Goal: Check status: Check status

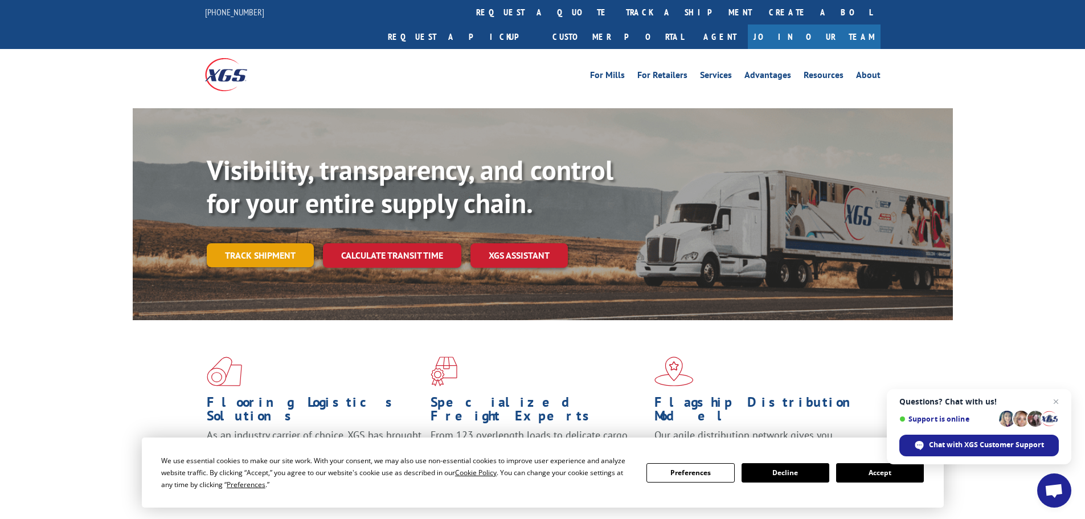
click at [270, 243] on link "Track shipment" at bounding box center [260, 255] width 107 height 24
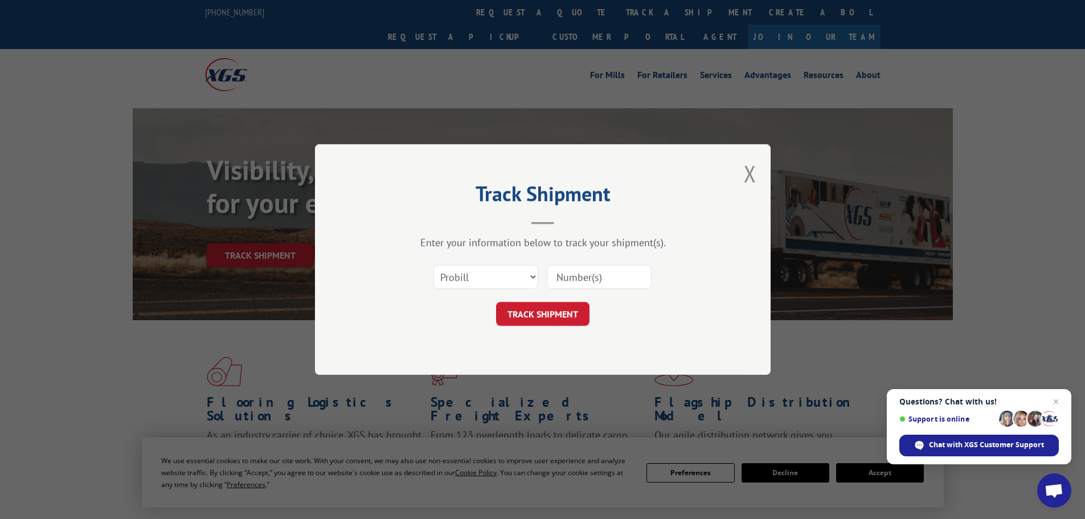
click at [579, 279] on input at bounding box center [599, 277] width 105 height 24
type input "6021900"
click at [496, 302] on button "TRACK SHIPMENT" at bounding box center [542, 314] width 93 height 24
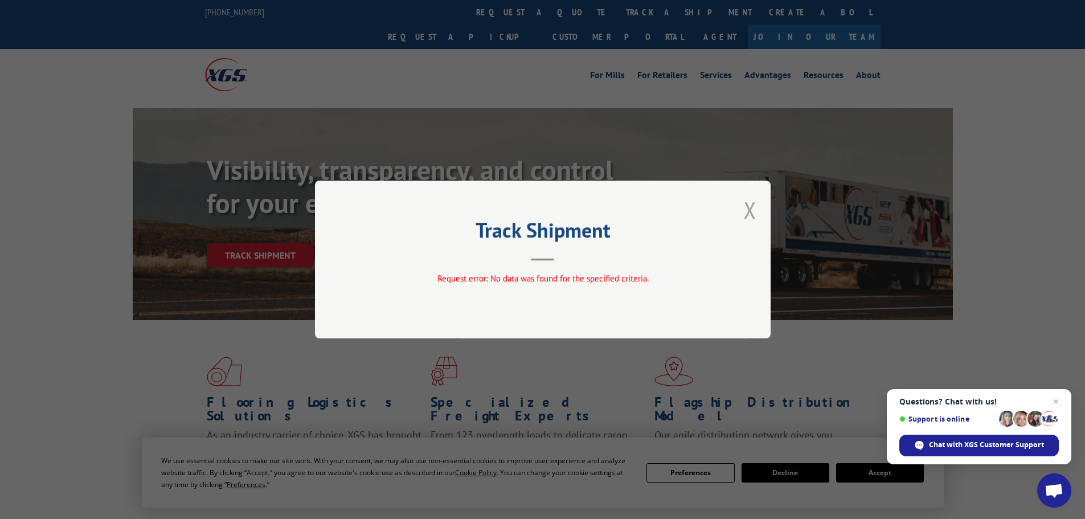
click at [752, 206] on button "Close modal" at bounding box center [750, 210] width 13 height 30
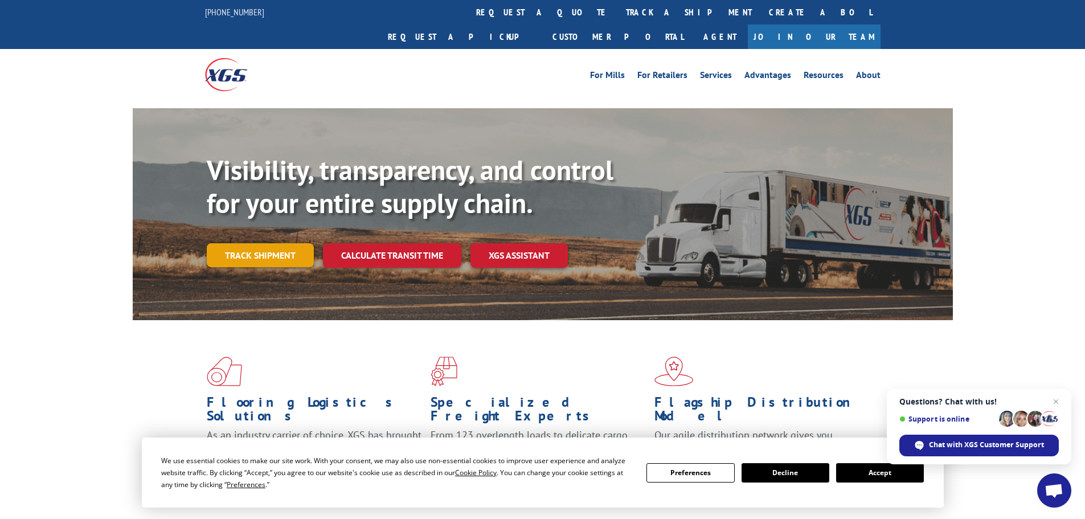
click at [259, 243] on link "Track shipment" at bounding box center [260, 255] width 107 height 24
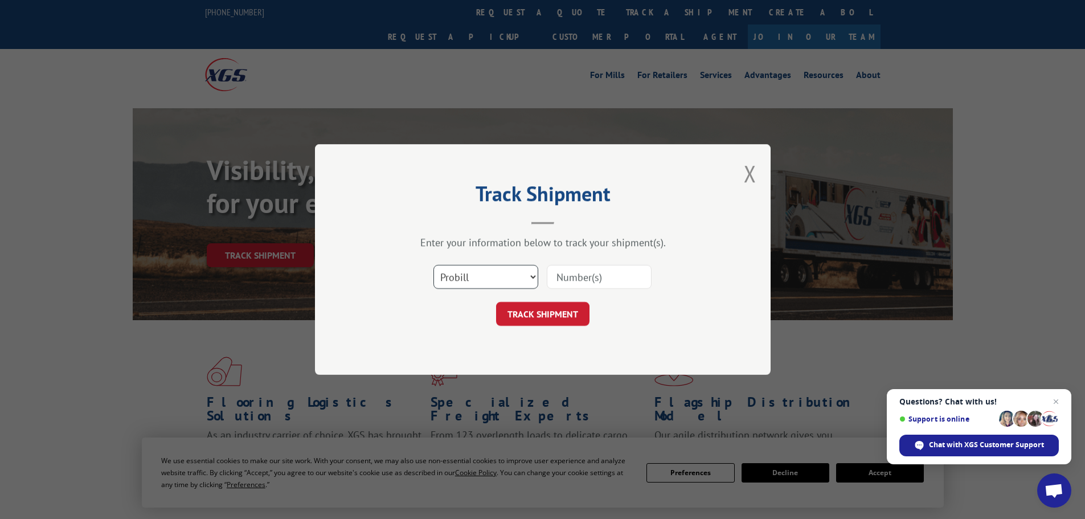
click at [532, 274] on select "Select category... Probill BOL PO" at bounding box center [485, 277] width 105 height 24
select select "bol"
click at [433, 265] on select "Select category... Probill BOL PO" at bounding box center [485, 277] width 105 height 24
click at [570, 274] on input at bounding box center [599, 277] width 105 height 24
type input "6021900"
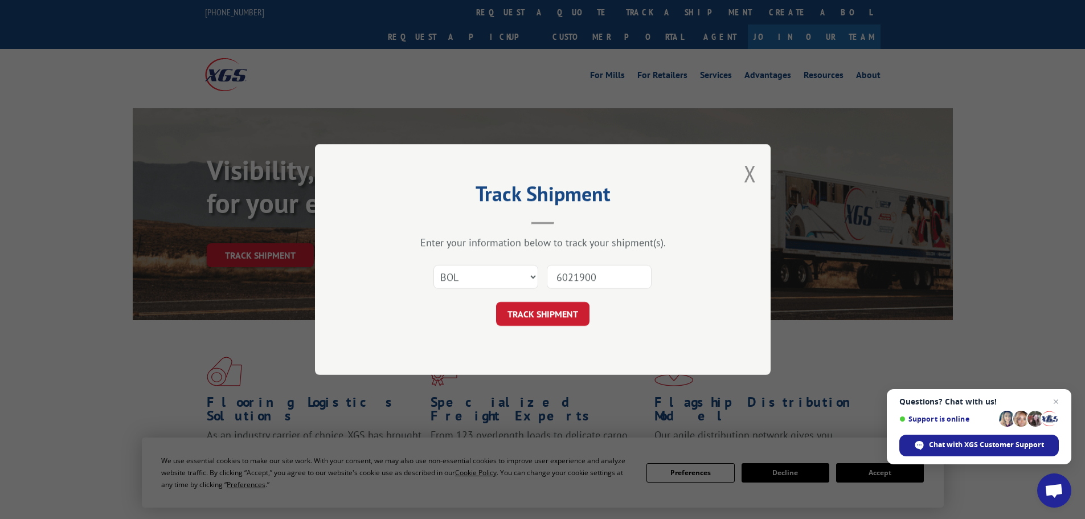
click at [496, 302] on button "TRACK SHIPMENT" at bounding box center [542, 314] width 93 height 24
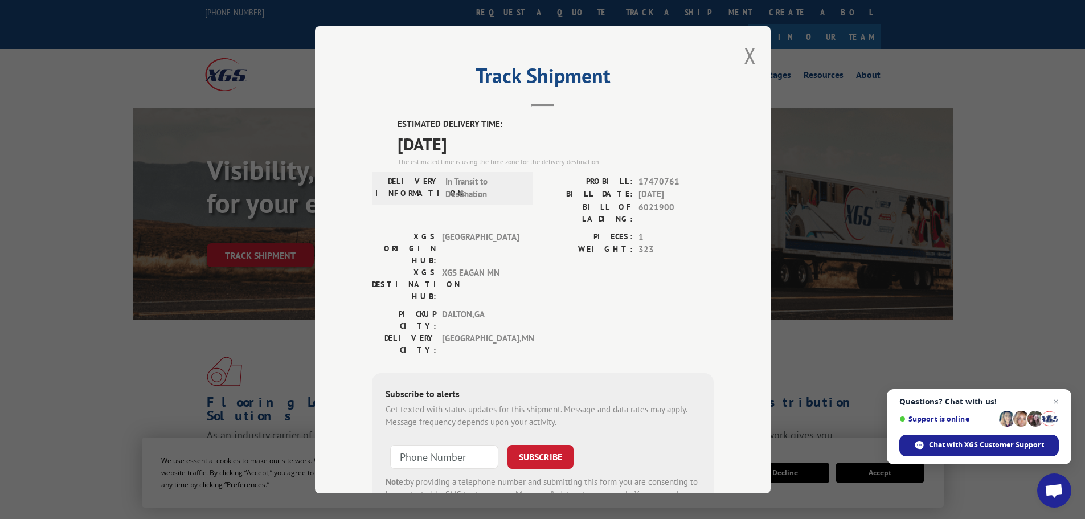
click at [744, 60] on button "Close modal" at bounding box center [750, 55] width 13 height 30
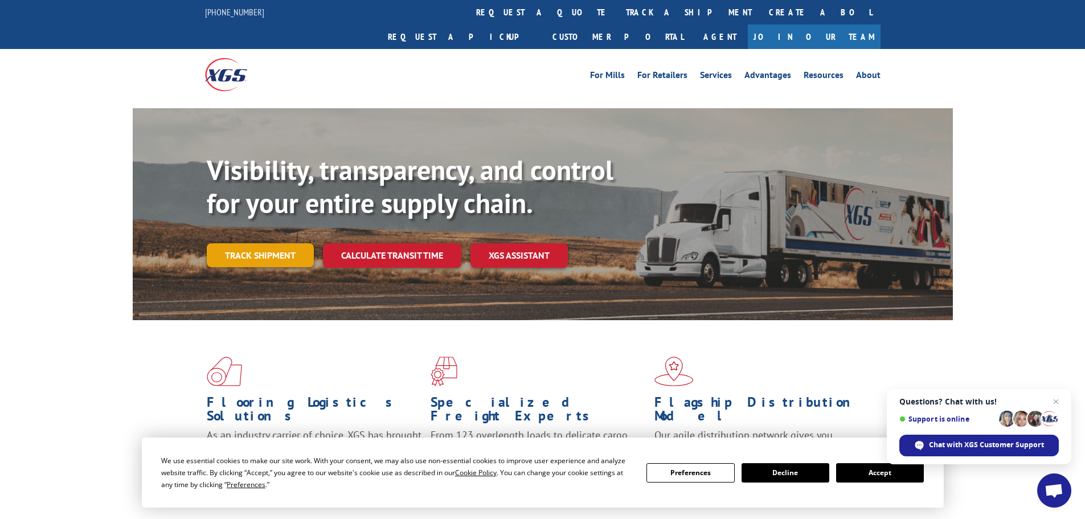
click at [281, 243] on link "Track shipment" at bounding box center [260, 255] width 107 height 24
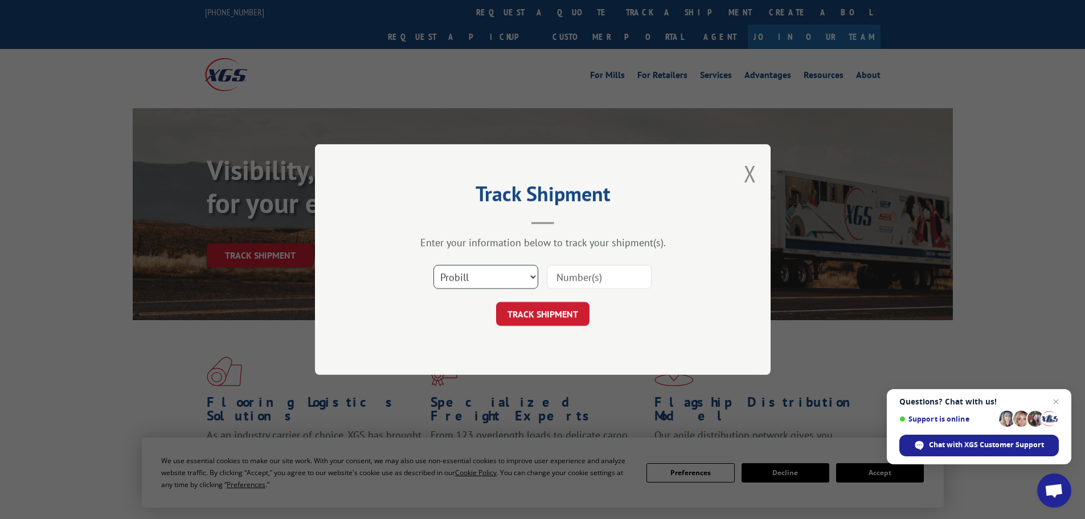
drag, startPoint x: 532, startPoint y: 276, endPoint x: 523, endPoint y: 273, distance: 9.0
click at [531, 274] on select "Select category... Probill BOL PO" at bounding box center [485, 277] width 105 height 24
select select "bol"
click at [433, 265] on select "Select category... Probill BOL PO" at bounding box center [485, 277] width 105 height 24
drag, startPoint x: 578, startPoint y: 275, endPoint x: 580, endPoint y: 243, distance: 31.9
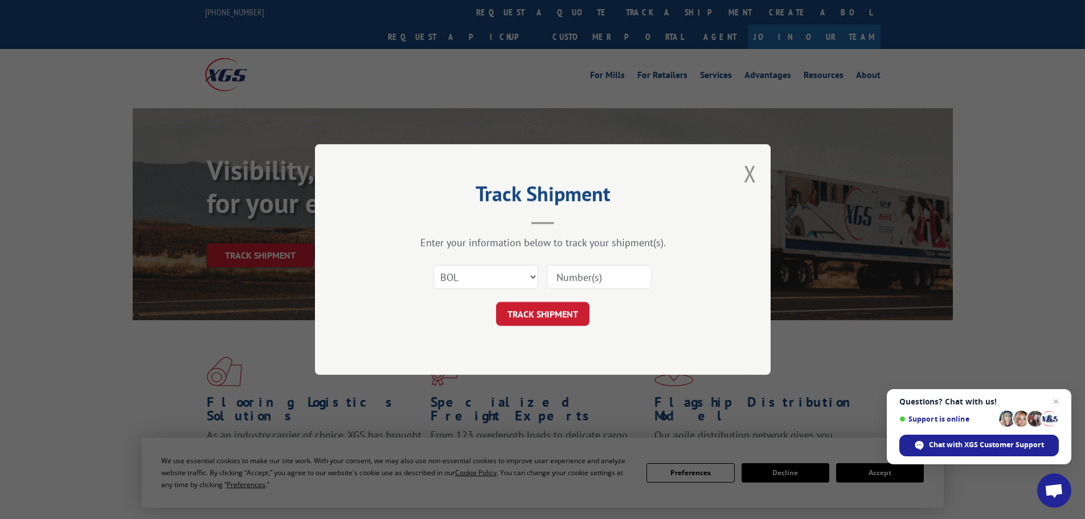
click at [581, 250] on div "Enter your information below to track your shipment(s). Select category... Prob…" at bounding box center [543, 281] width 342 height 90
type input "6021900"
click at [496, 302] on button "TRACK SHIPMENT" at bounding box center [542, 314] width 93 height 24
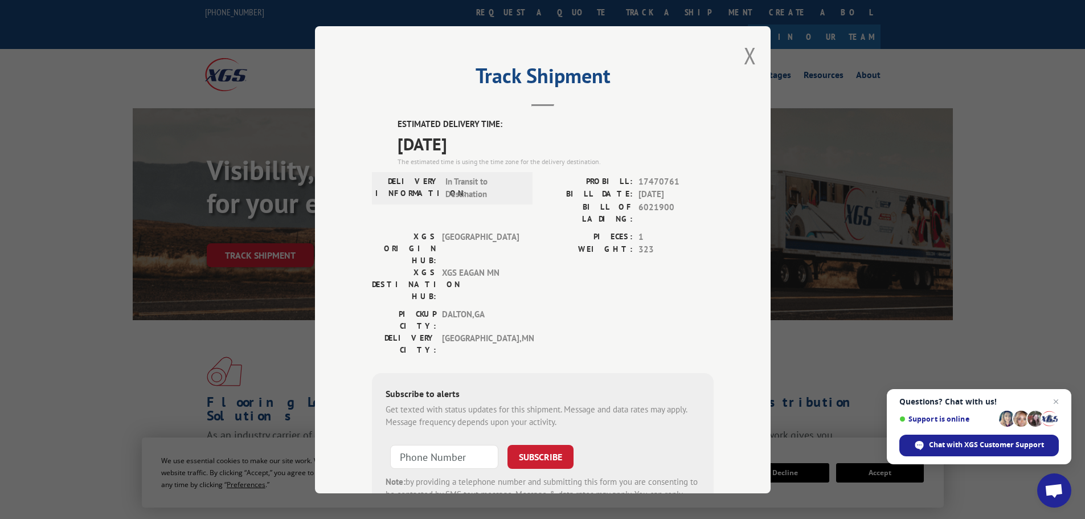
drag, startPoint x: 752, startPoint y: 54, endPoint x: 760, endPoint y: 63, distance: 11.7
click at [759, 58] on div "Track Shipment ESTIMATED DELIVERY TIME: [DATE] The estimated time is using the …" at bounding box center [543, 259] width 456 height 467
click at [748, 56] on button "Close modal" at bounding box center [750, 55] width 13 height 30
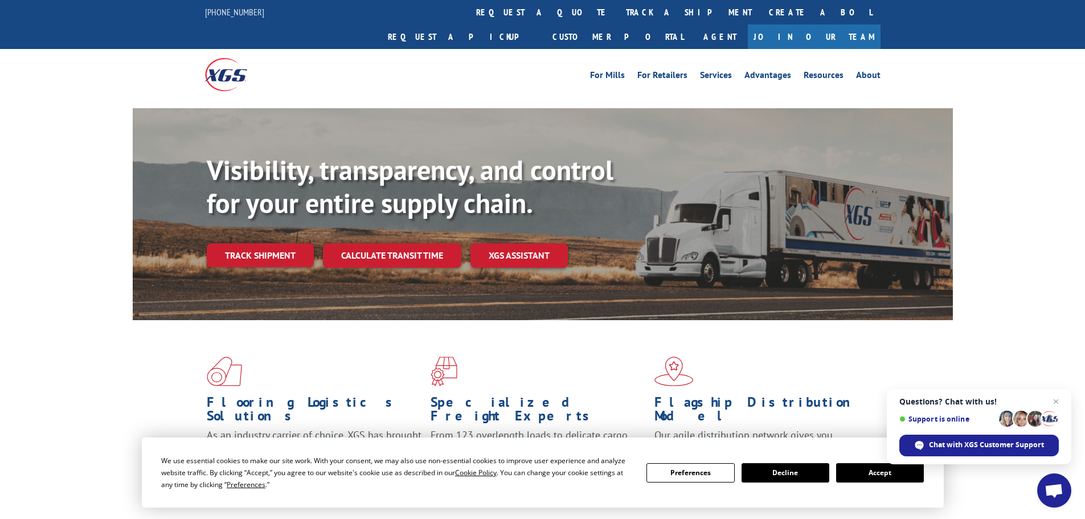
click at [235, 243] on link "Track shipment" at bounding box center [260, 255] width 107 height 24
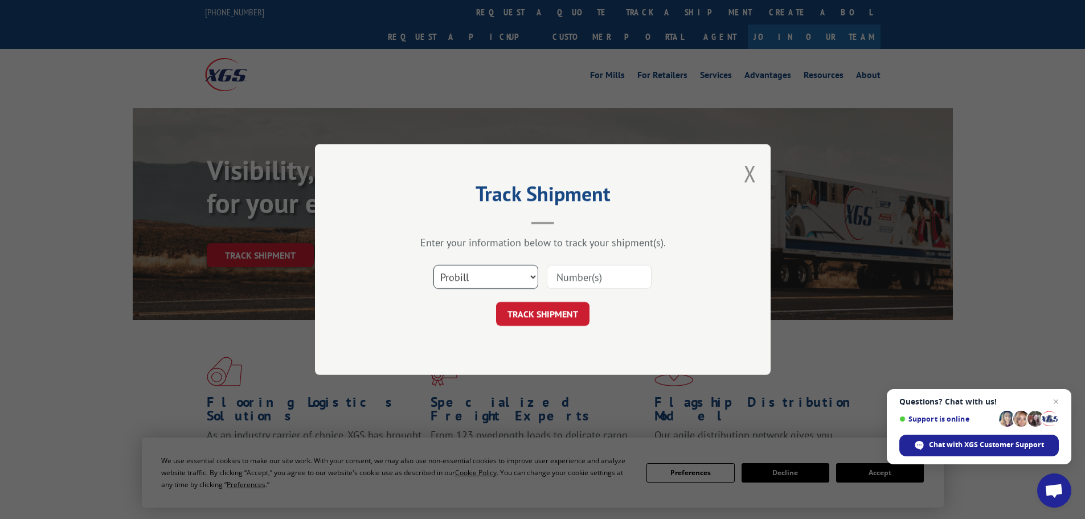
click at [535, 277] on select "Select category... Probill BOL PO" at bounding box center [485, 277] width 105 height 24
click at [616, 276] on input at bounding box center [599, 277] width 105 height 24
